Goal: Information Seeking & Learning: Learn about a topic

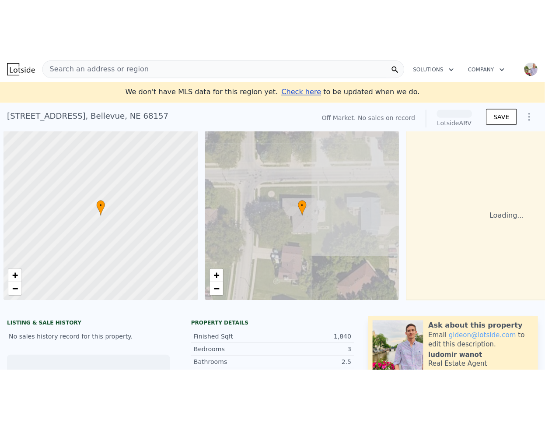
scroll to position [0, 4]
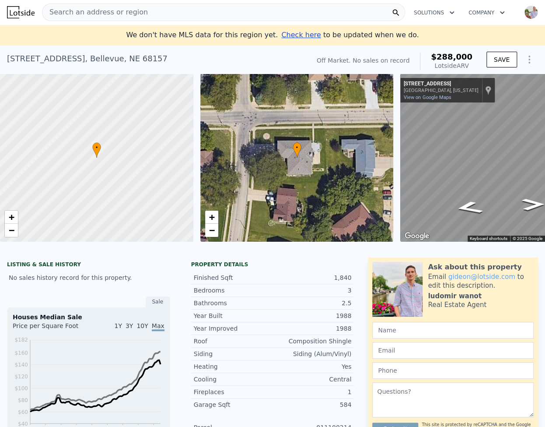
click at [131, 17] on span "Search an address or region" at bounding box center [95, 12] width 106 height 11
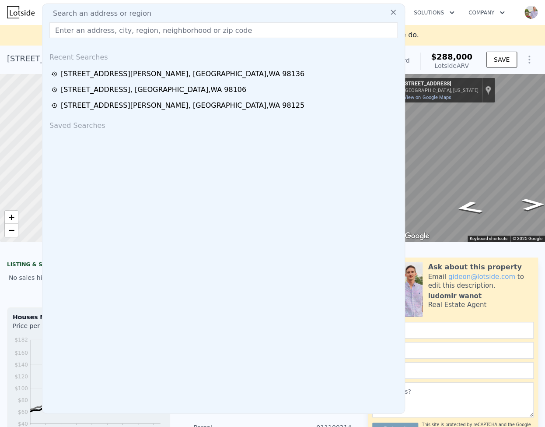
click at [131, 13] on span "Search an address or region" at bounding box center [99, 13] width 106 height 11
click at [121, 26] on input "text" at bounding box center [223, 30] width 348 height 16
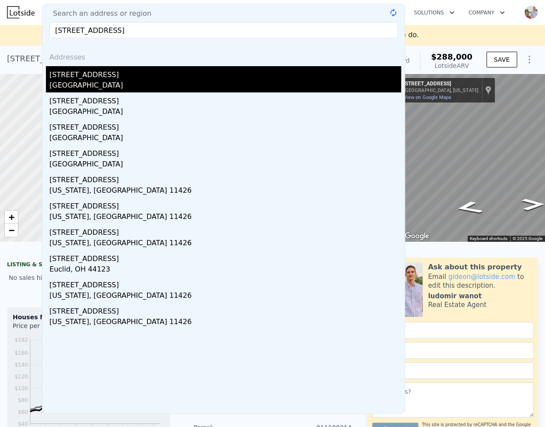
type input "[STREET_ADDRESS]"
click at [113, 74] on div "[STREET_ADDRESS]" at bounding box center [225, 73] width 352 height 14
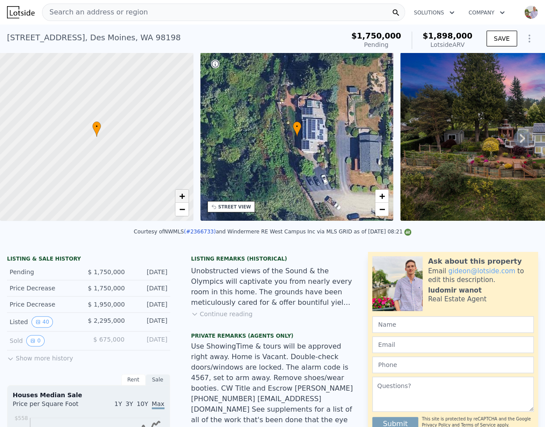
click at [184, 199] on span "+" at bounding box center [182, 195] width 6 height 11
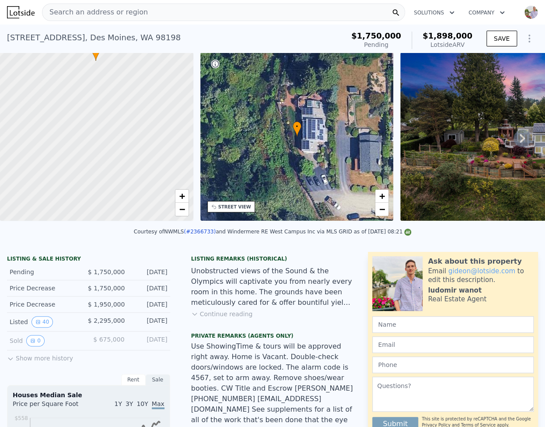
drag, startPoint x: 151, startPoint y: 150, endPoint x: 150, endPoint y: 122, distance: 28.0
click at [150, 125] on div at bounding box center [96, 134] width 232 height 202
drag, startPoint x: 153, startPoint y: 135, endPoint x: 149, endPoint y: 107, distance: 28.7
click at [149, 111] on div at bounding box center [97, 137] width 232 height 202
click at [184, 212] on span "−" at bounding box center [182, 209] width 6 height 11
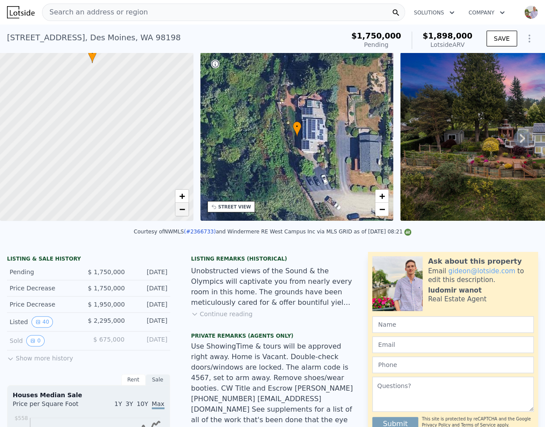
click at [184, 212] on span "−" at bounding box center [182, 209] width 6 height 11
drag, startPoint x: 115, startPoint y: 141, endPoint x: 122, endPoint y: 179, distance: 38.7
click at [122, 179] on div at bounding box center [97, 137] width 232 height 202
click at [187, 198] on link "+" at bounding box center [182, 196] width 13 height 13
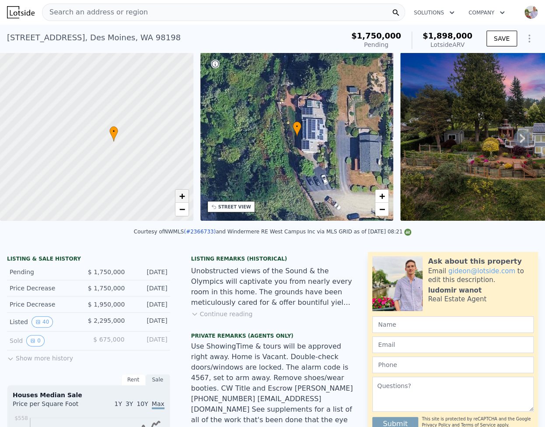
click at [187, 198] on link "+" at bounding box center [182, 196] width 13 height 13
drag, startPoint x: 167, startPoint y: 169, endPoint x: 141, endPoint y: 170, distance: 25.9
click at [141, 170] on div at bounding box center [97, 137] width 232 height 202
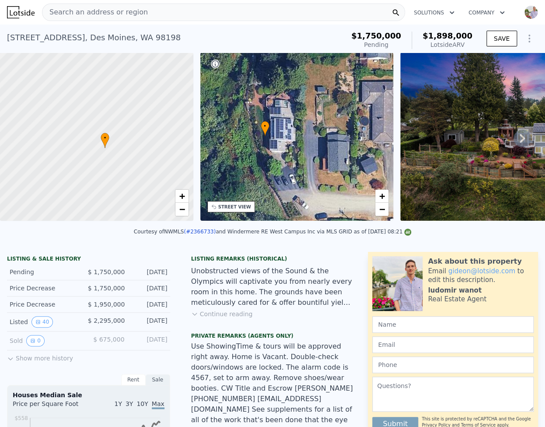
drag, startPoint x: 273, startPoint y: 173, endPoint x: 191, endPoint y: 172, distance: 82.3
click at [191, 172] on div "• + − • + − STREET VIEW ← Move left → Move right ↑ Move up ↓ Move down + Zoom i…" at bounding box center [272, 138] width 545 height 171
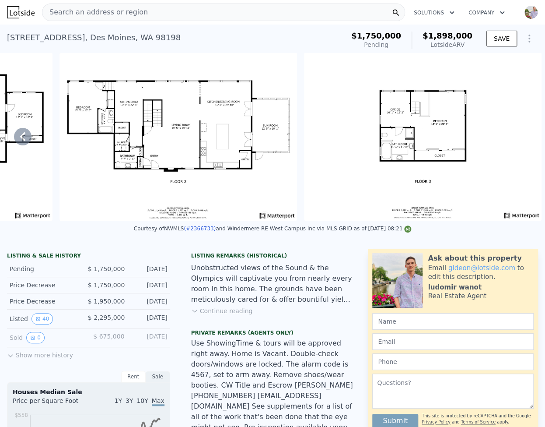
scroll to position [29, 0]
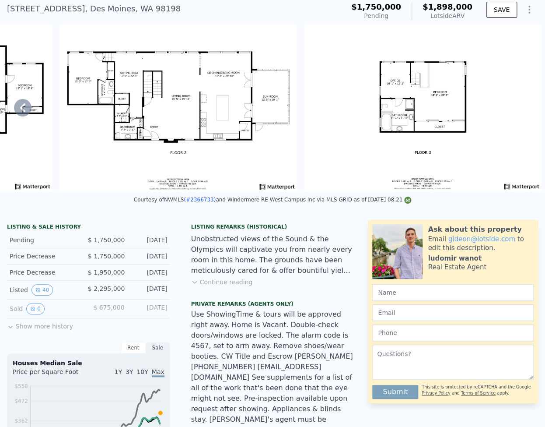
click at [216, 286] on button "Continue reading" at bounding box center [222, 282] width 62 height 9
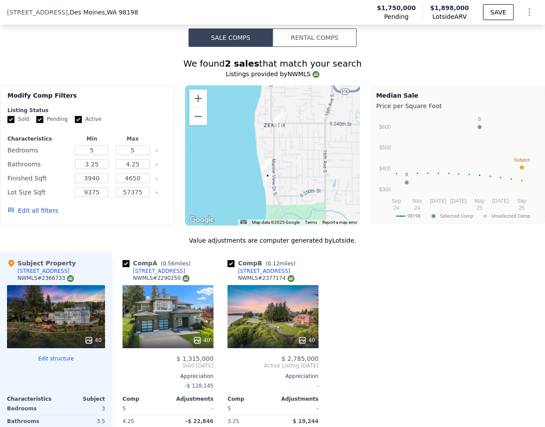
scroll to position [1077, 0]
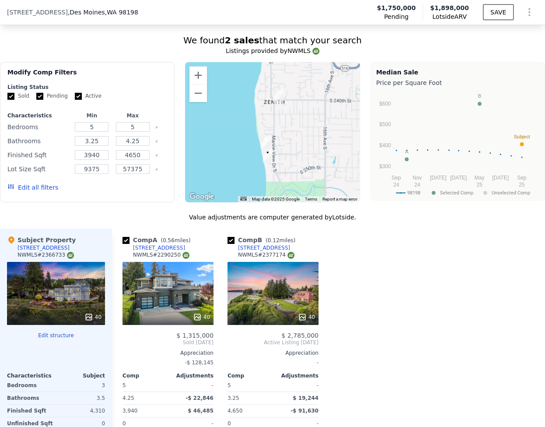
click at [139, 262] on div "40" at bounding box center [168, 293] width 91 height 63
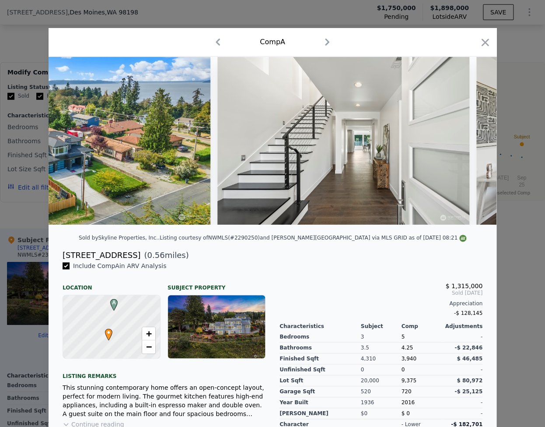
scroll to position [0, 1075]
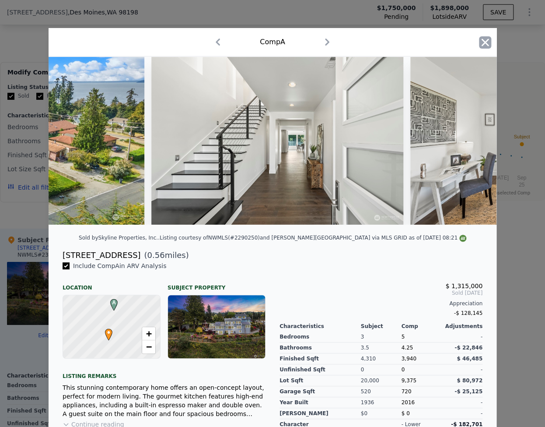
click at [484, 41] on icon "button" at bounding box center [485, 42] width 7 height 7
